Goal: Transaction & Acquisition: Subscribe to service/newsletter

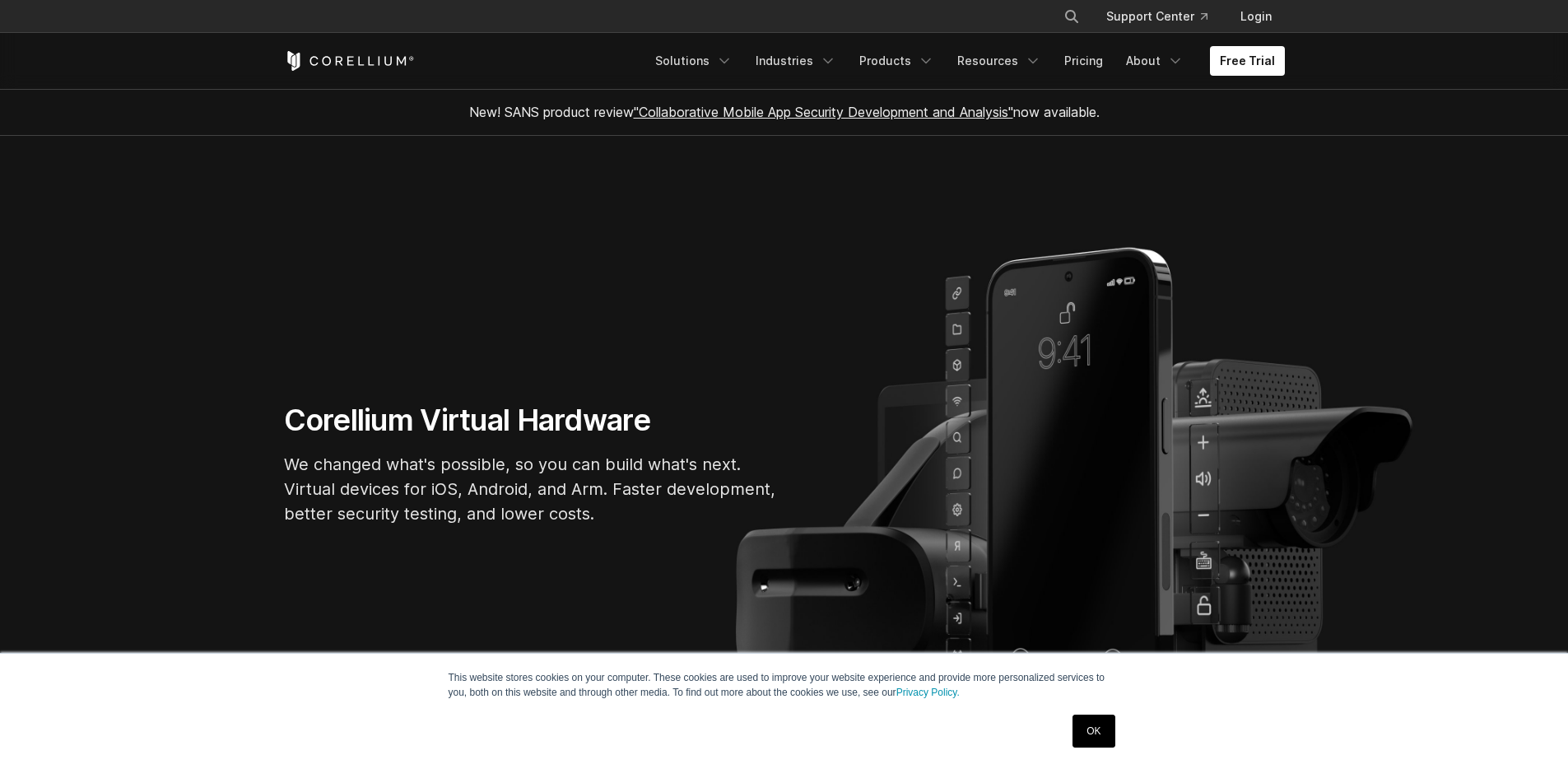
click at [1238, 41] on div "Free Trial Solutions IoT" at bounding box center [784, 61] width 1001 height 56
click at [1243, 61] on link "Free Trial" at bounding box center [1247, 61] width 75 height 29
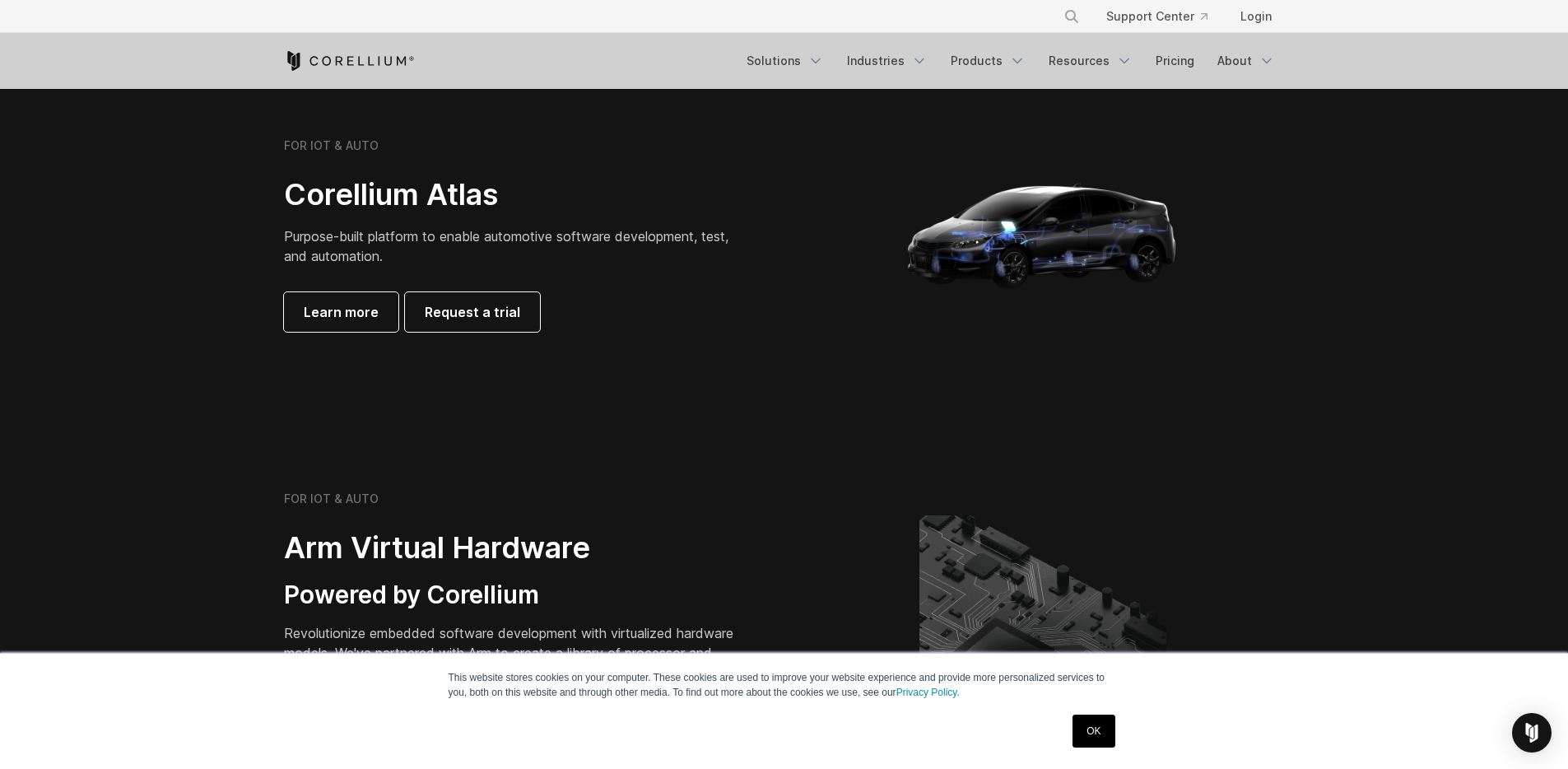
scroll to position [1561, 0]
click at [1068, 727] on div "OK" at bounding box center [1093, 731] width 52 height 43
click at [1089, 725] on link "OK" at bounding box center [1093, 731] width 42 height 33
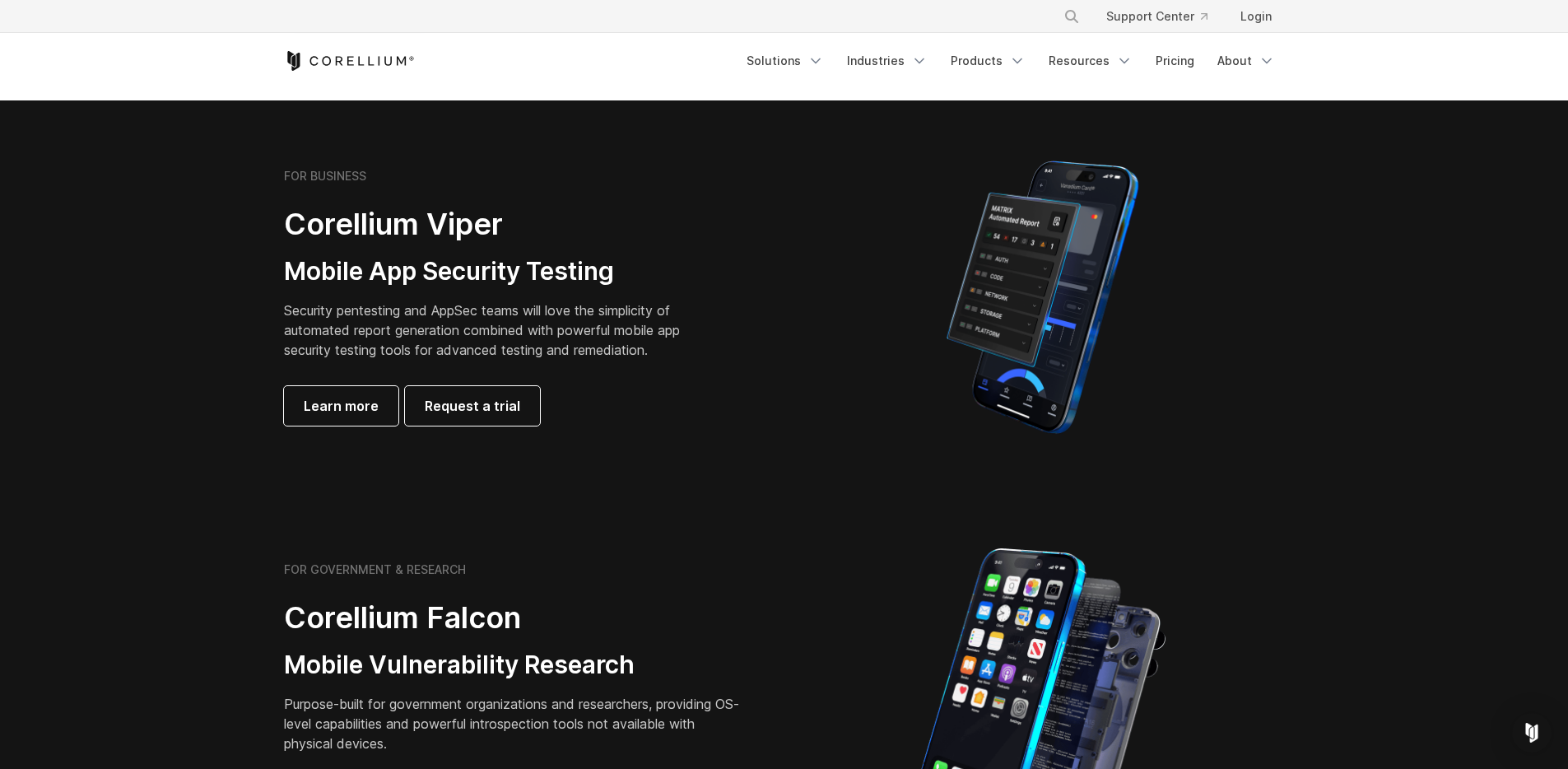
scroll to position [325, 0]
